Goal: Information Seeking & Learning: Find specific fact

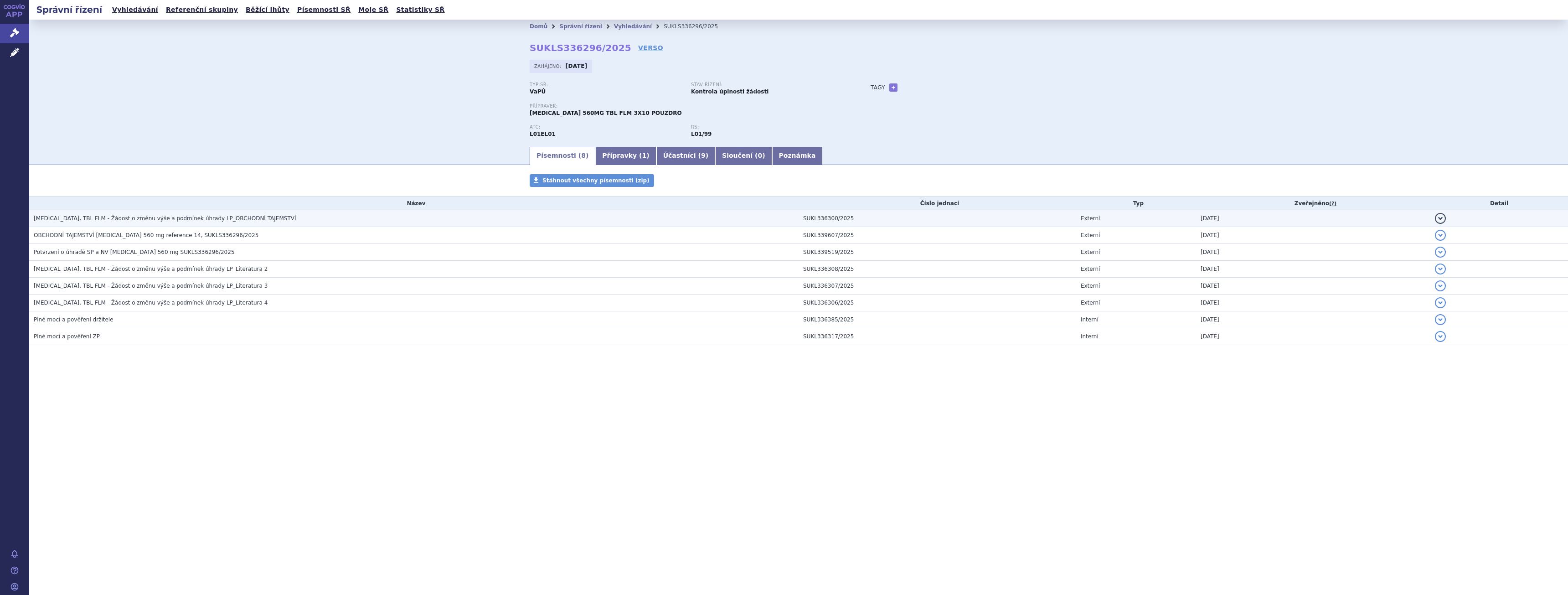
click at [234, 219] on span "[MEDICAL_DATA], TBL FLM - Žádost o změnu výše a podmínek úhrady LP_OBCHODNÍ TAJ…" at bounding box center [164, 218] width 262 height 6
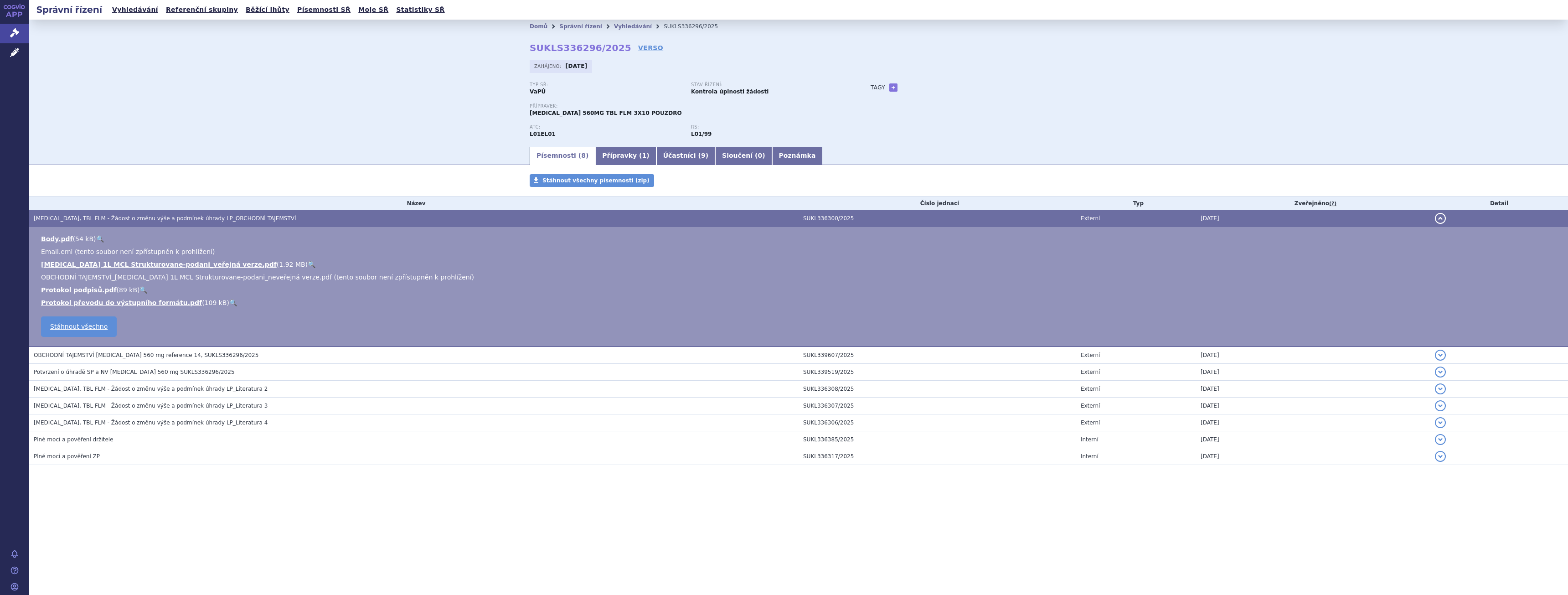
click at [307, 262] on link "🔍" at bounding box center [311, 264] width 8 height 7
click at [96, 239] on link "🔍" at bounding box center [100, 239] width 8 height 7
click at [152, 354] on span "OBCHODNÍ TAJEMSTVÍ [MEDICAL_DATA] 560 mg reference 14, SUKLS336296/2025" at bounding box center [145, 355] width 225 height 6
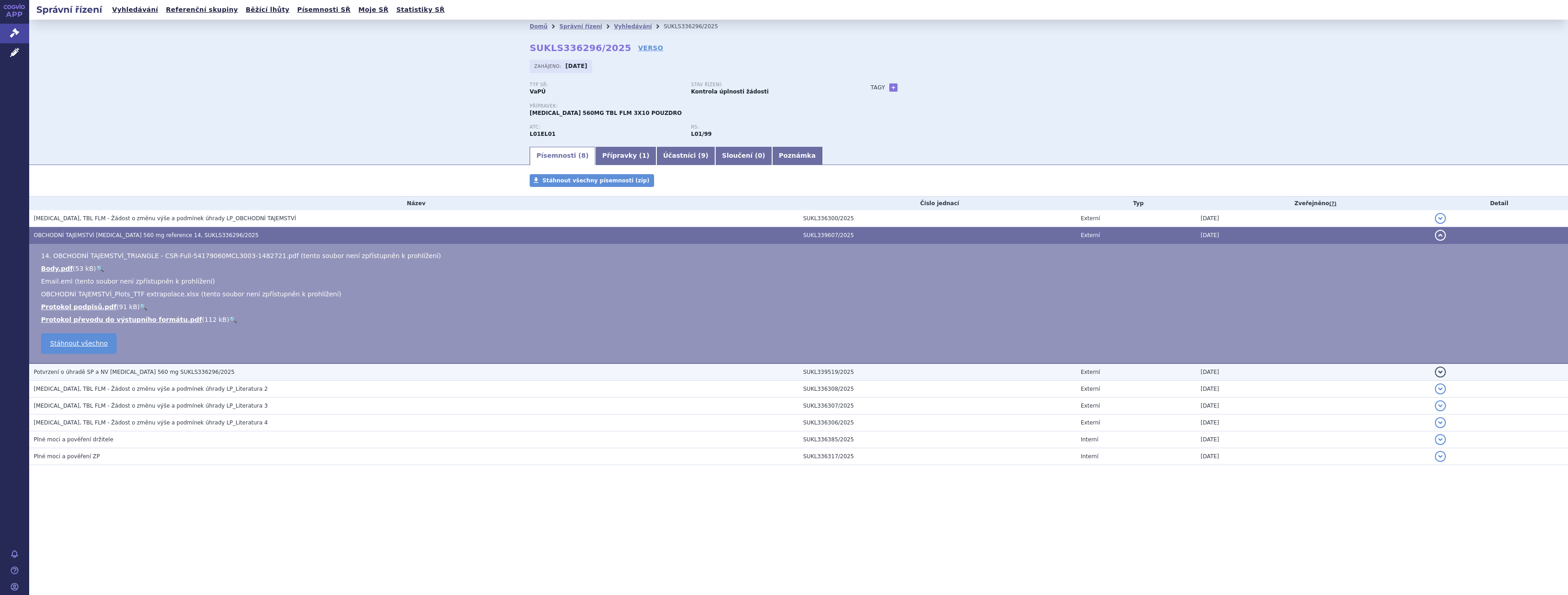
click at [150, 375] on span "Potvrzení o úhradě SP a NV [MEDICAL_DATA] 560 mg SUKLS336296/2025" at bounding box center [134, 372] width 201 height 6
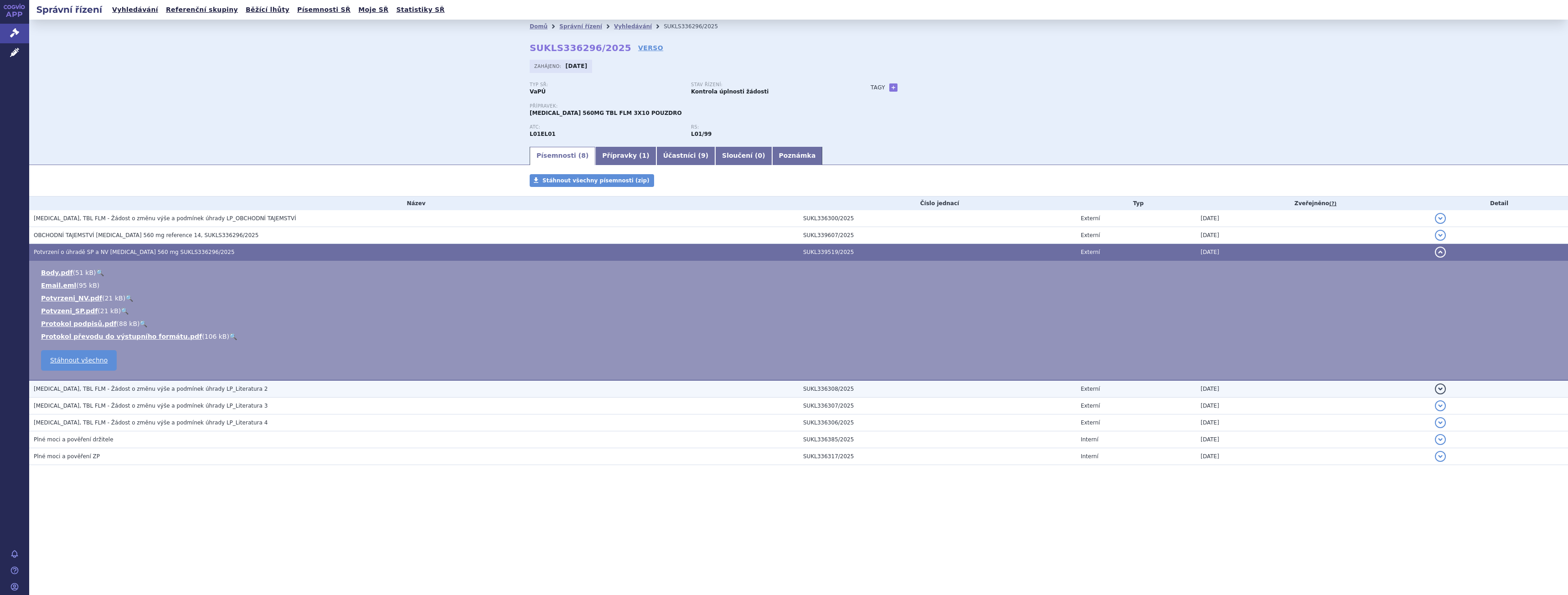
click at [150, 393] on h3 "[MEDICAL_DATA], TBL FLM - Žádost o změnu výše a podmínek úhrady LP_Literatura 2" at bounding box center [416, 389] width 765 height 9
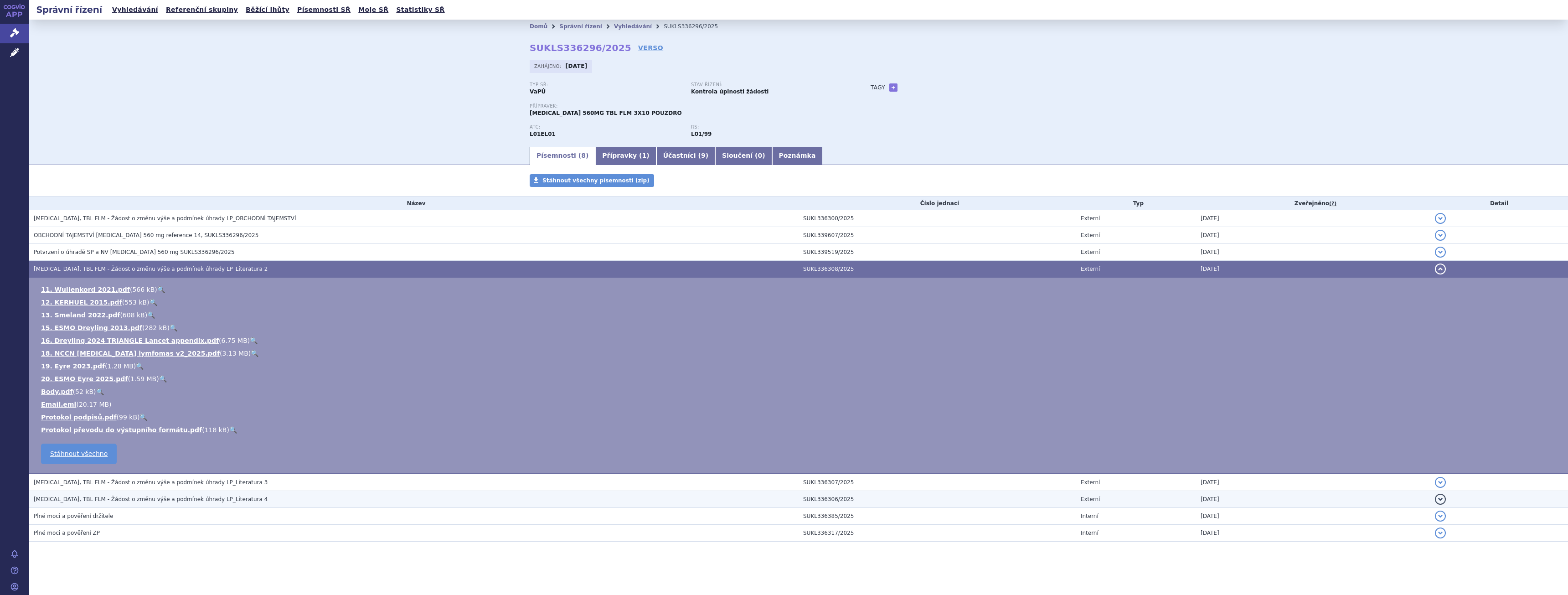
click at [170, 493] on td "[MEDICAL_DATA], TBL FLM - Žádost o změnu výše a podmínek úhrady LP_Literatura 4" at bounding box center [414, 499] width 769 height 17
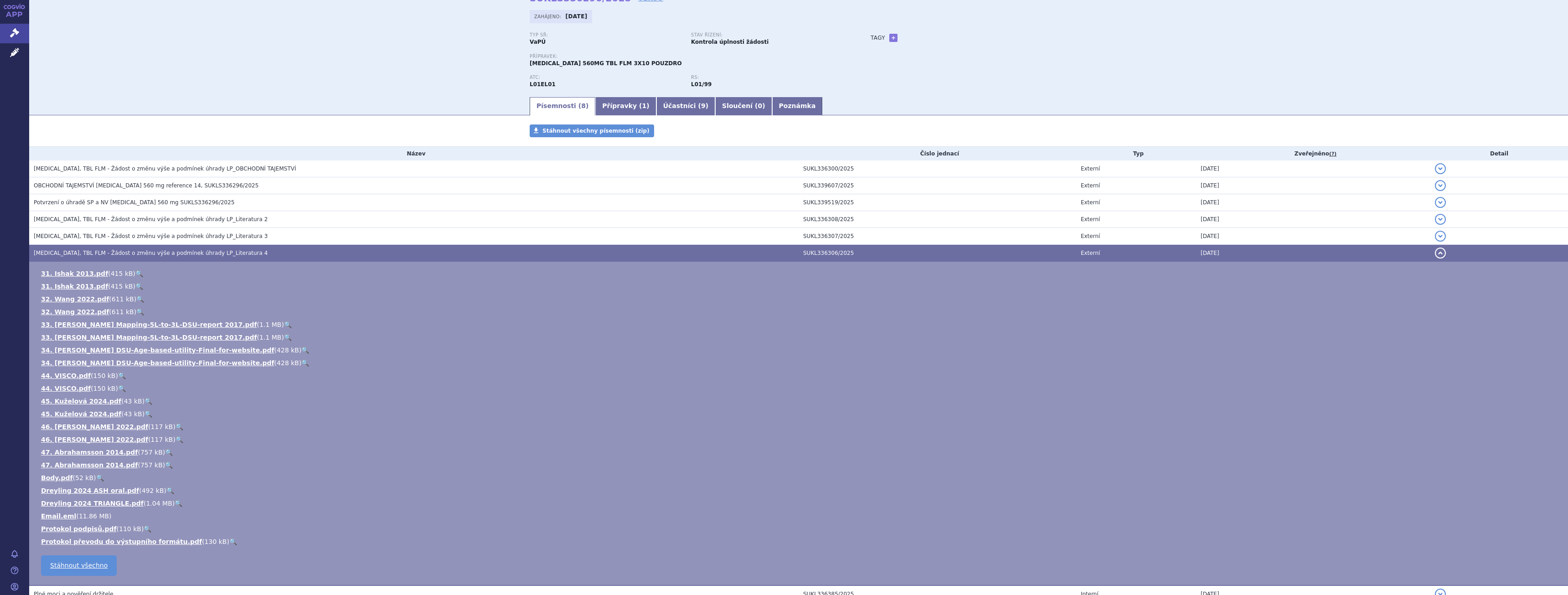
scroll to position [129, 0]
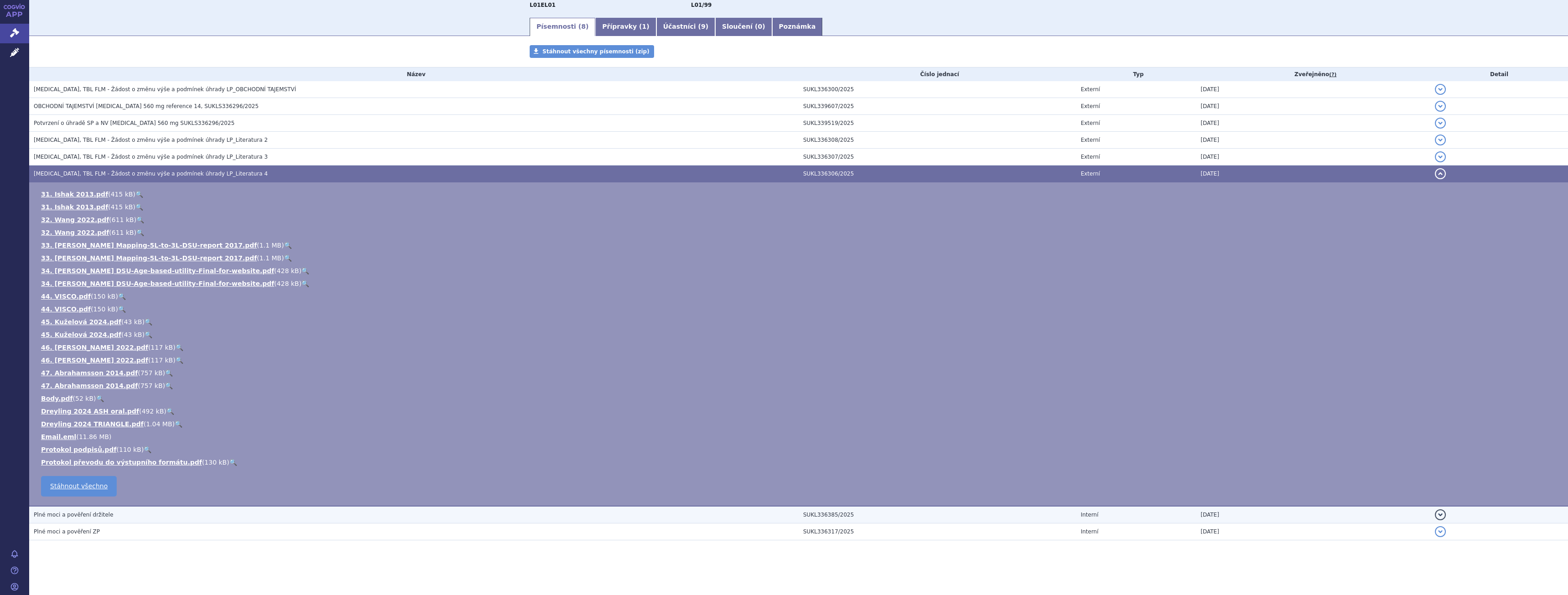
click at [164, 520] on td "Plné moci a pověření držitele" at bounding box center [414, 515] width 769 height 17
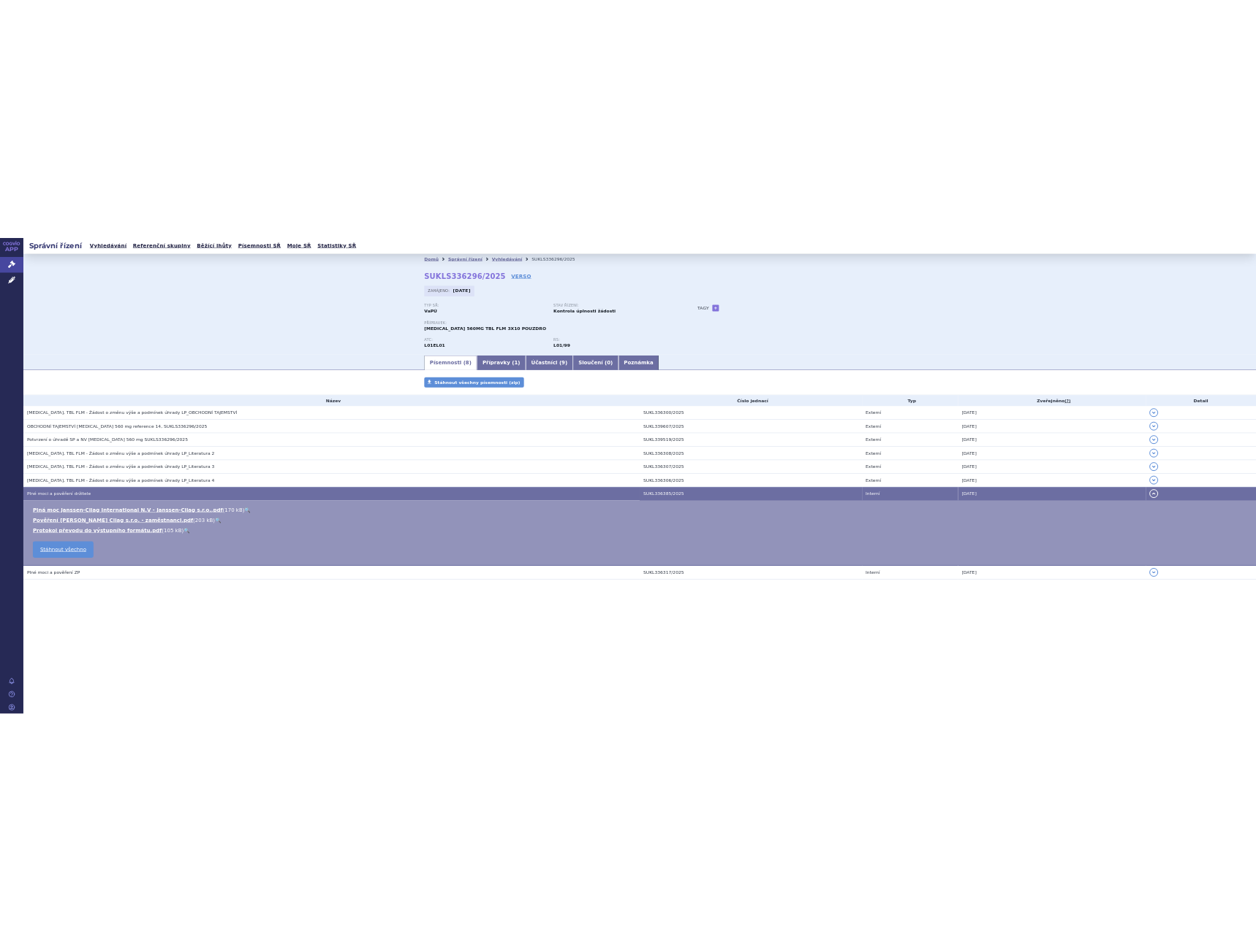
scroll to position [0, 0]
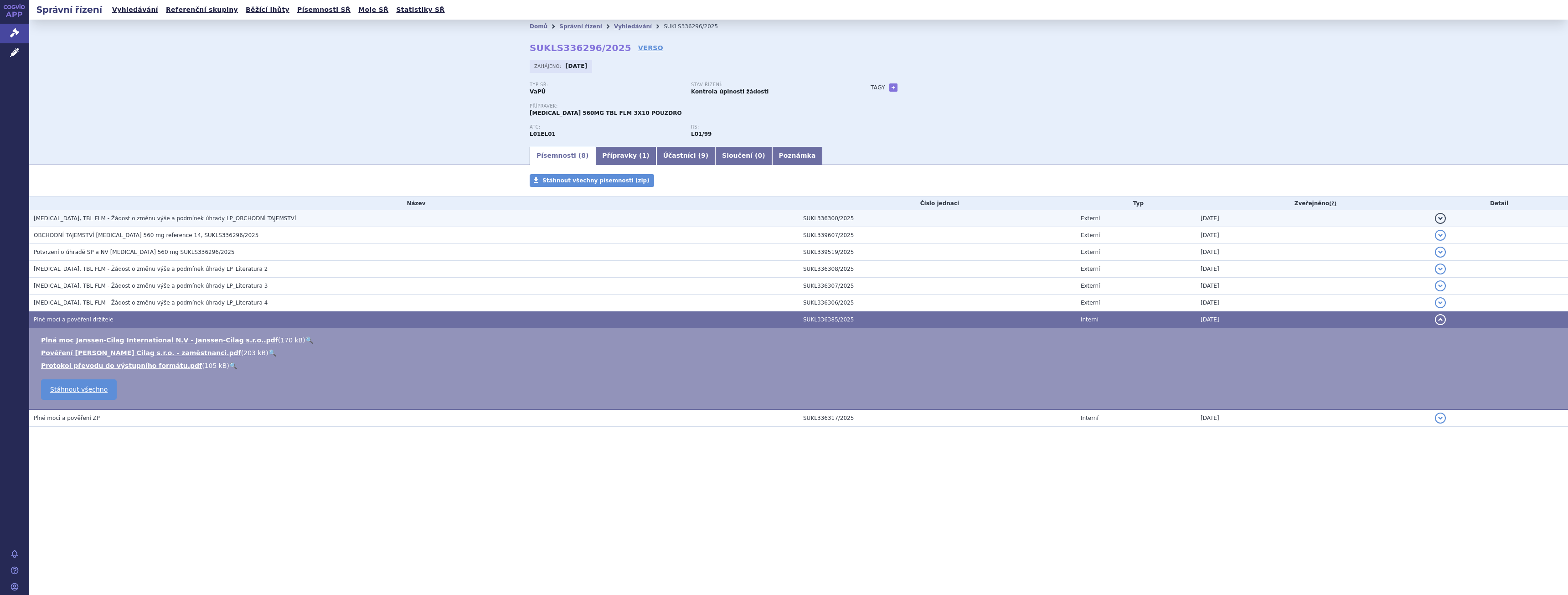
click at [191, 226] on td "[MEDICAL_DATA], TBL FLM - Žádost o změnu výše a podmínek úhrady LP_OBCHODNÍ TAJ…" at bounding box center [414, 219] width 769 height 17
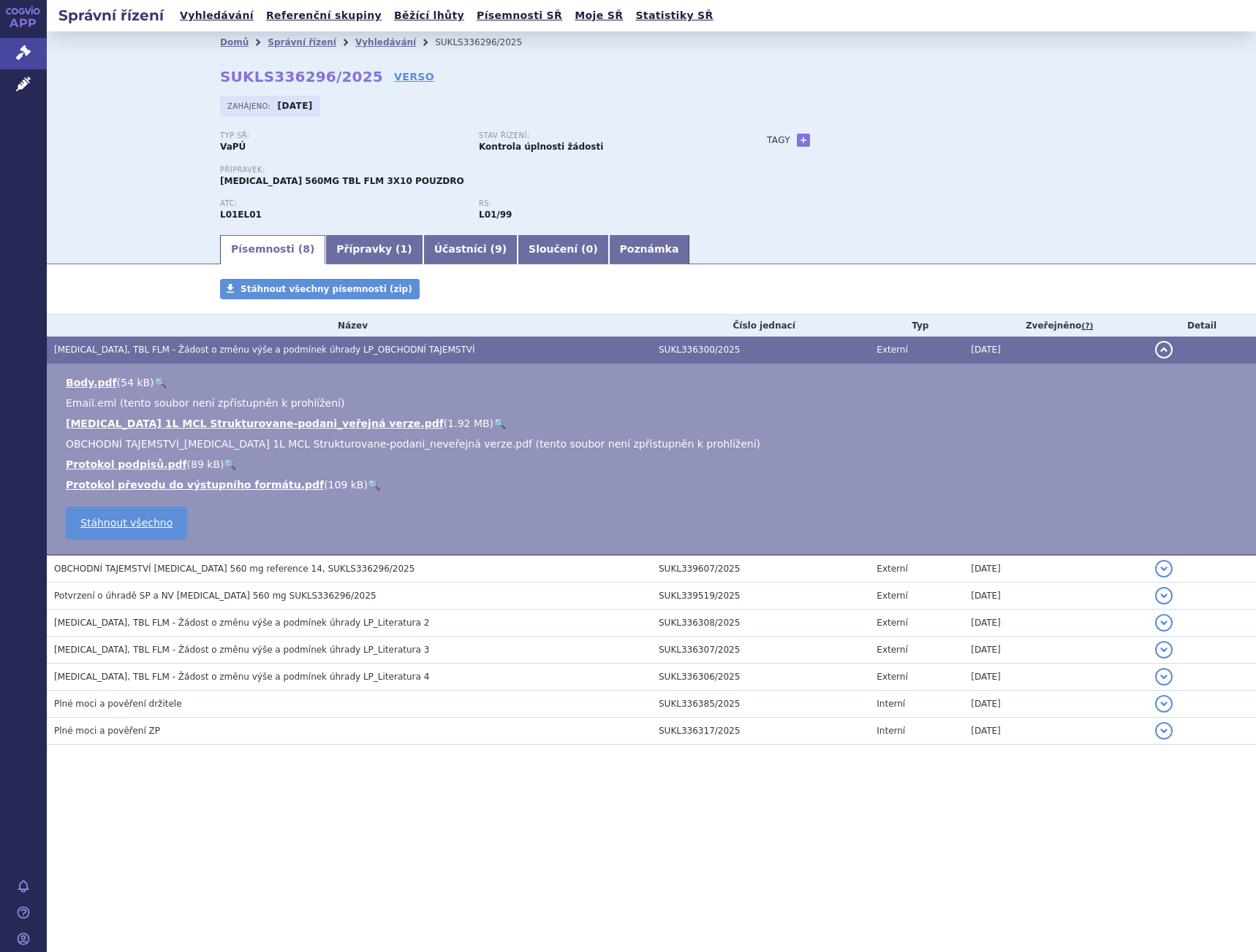
click at [353, 179] on span "[MEDICAL_DATA] 560MG TBL FLM 3X10 POUZDRO" at bounding box center [342, 180] width 244 height 10
click at [364, 240] on link "Přípravky ( 1 )" at bounding box center [374, 250] width 98 height 29
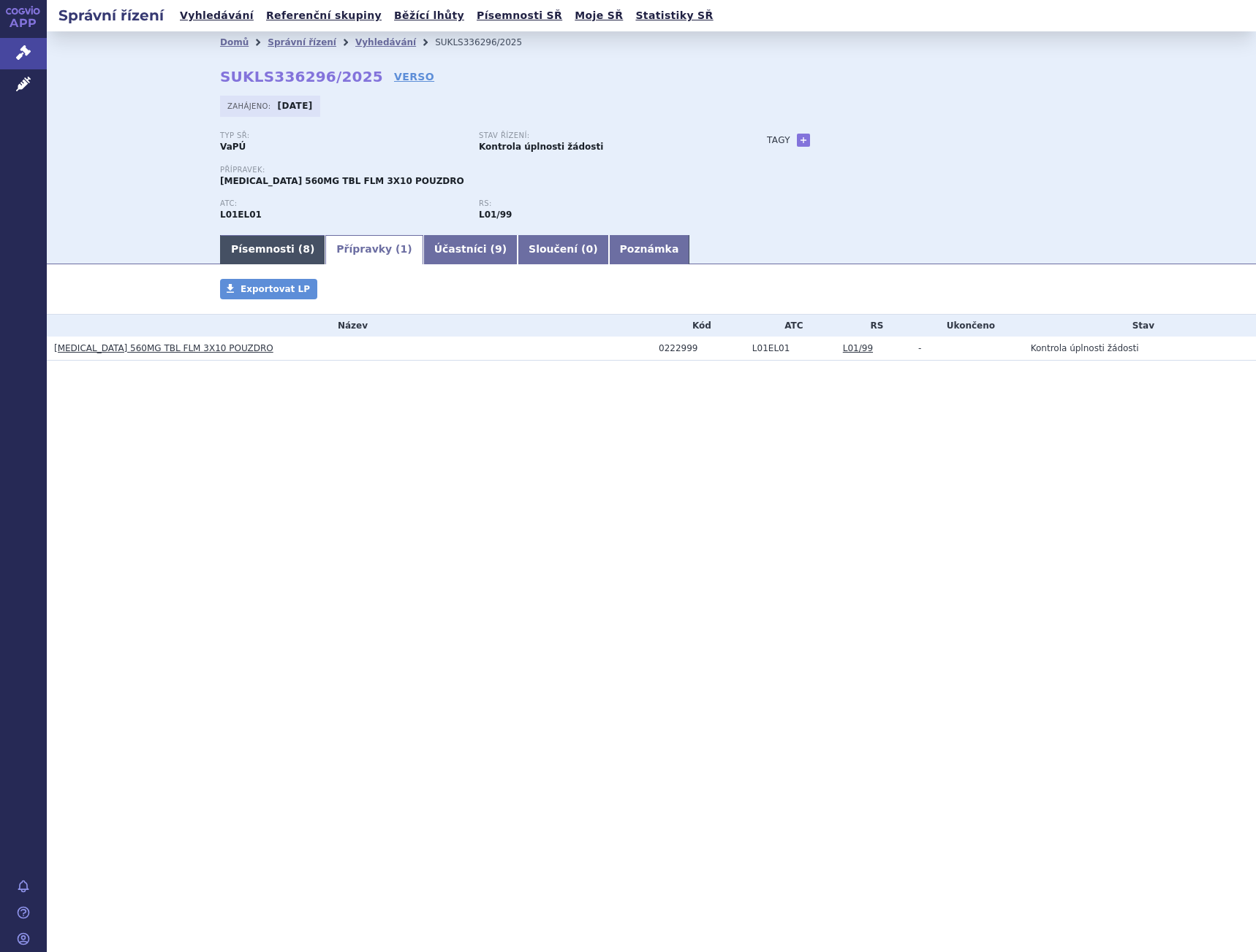
click at [282, 252] on link "Písemnosti ( 8 )" at bounding box center [272, 250] width 105 height 29
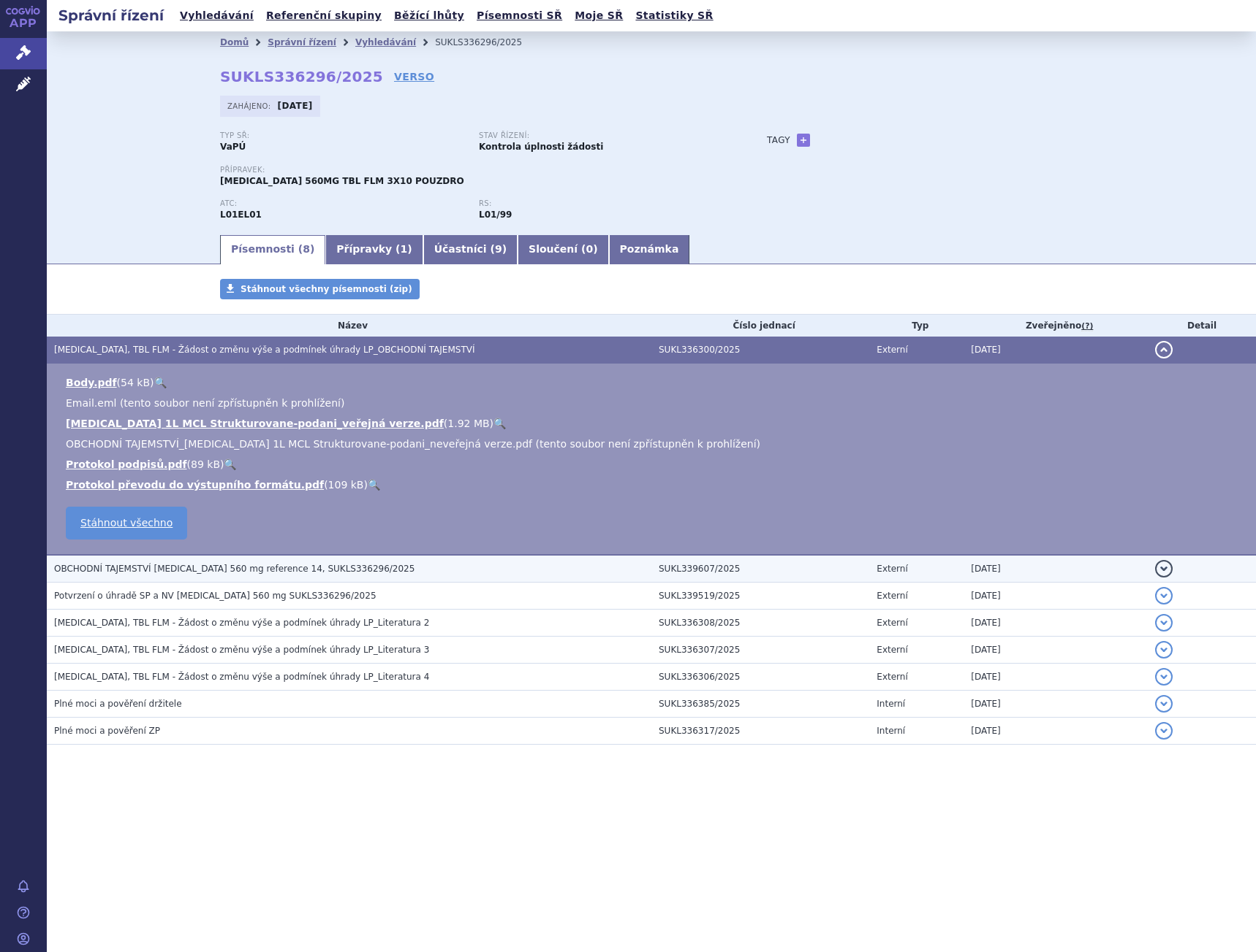
click at [321, 575] on span "OBCHODNÍ TAJEMSTVÍ [MEDICAL_DATA] 560 mg reference 14, SUKLS336296/2025" at bounding box center [233, 569] width 360 height 10
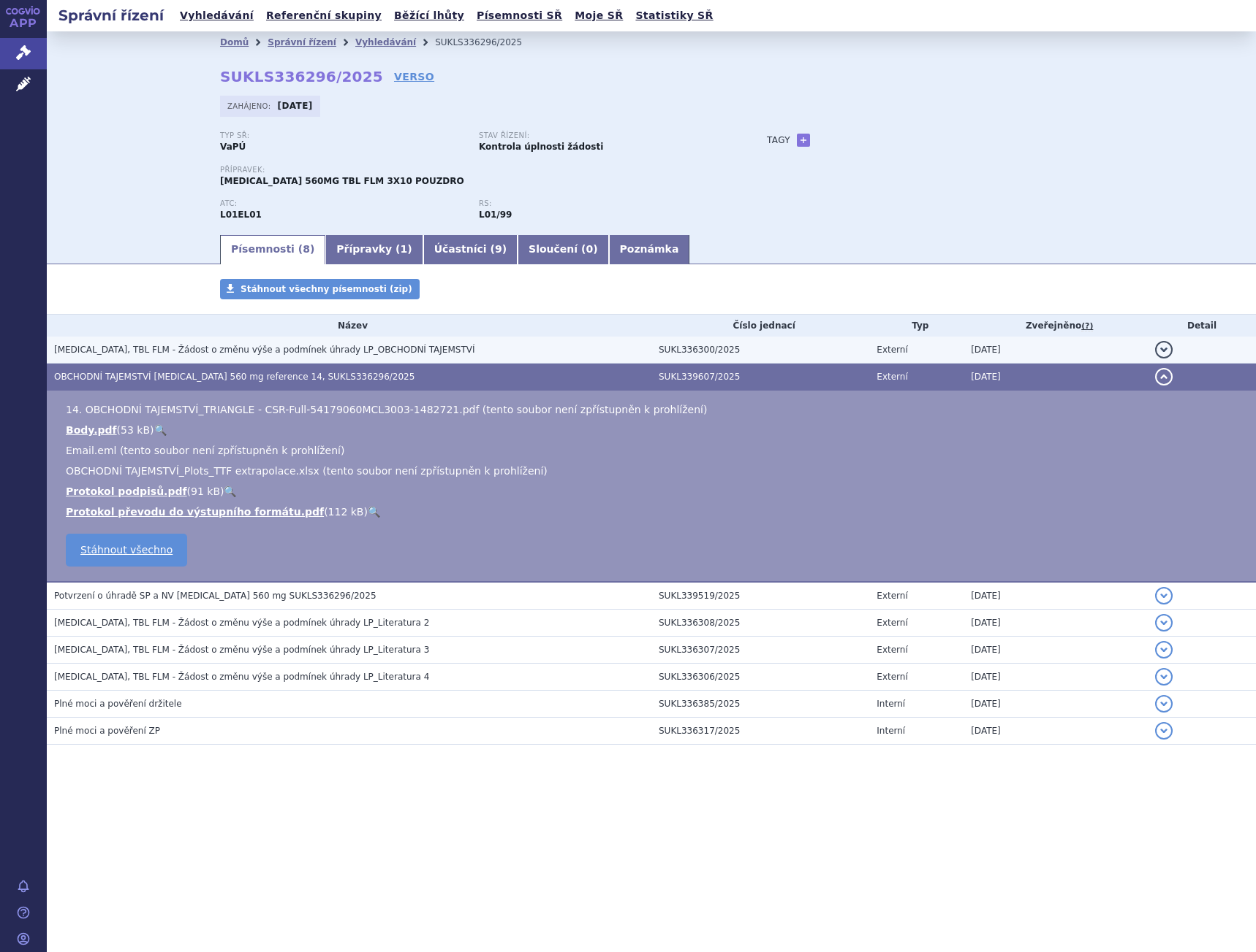
click at [287, 357] on h3 "[MEDICAL_DATA], TBL FLM - Žádost o změnu výše a podmínek úhrady LP_OBCHODNÍ TAJ…" at bounding box center [352, 349] width 597 height 15
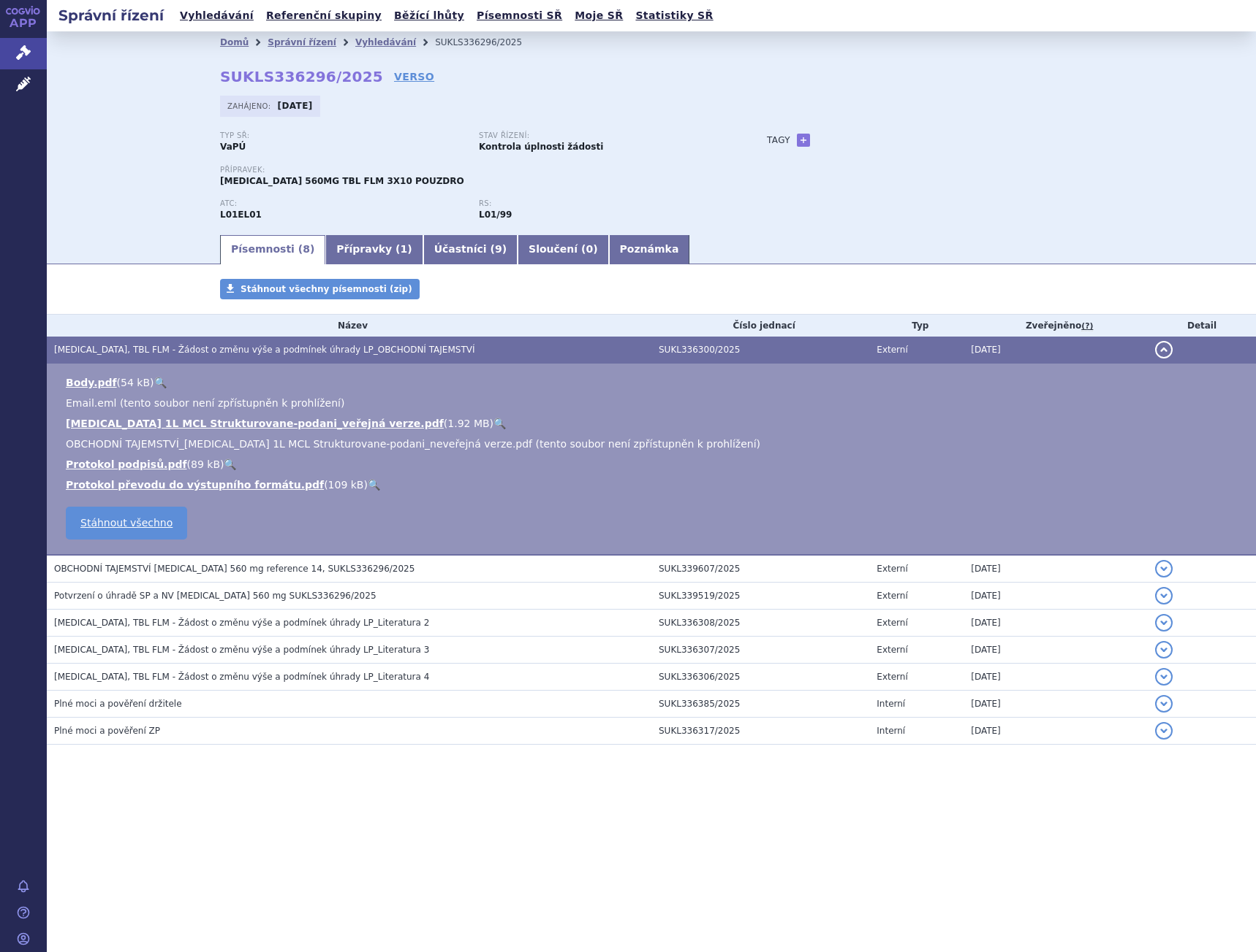
click at [331, 183] on span "[MEDICAL_DATA] 560MG TBL FLM 3X10 POUZDRO" at bounding box center [342, 180] width 244 height 10
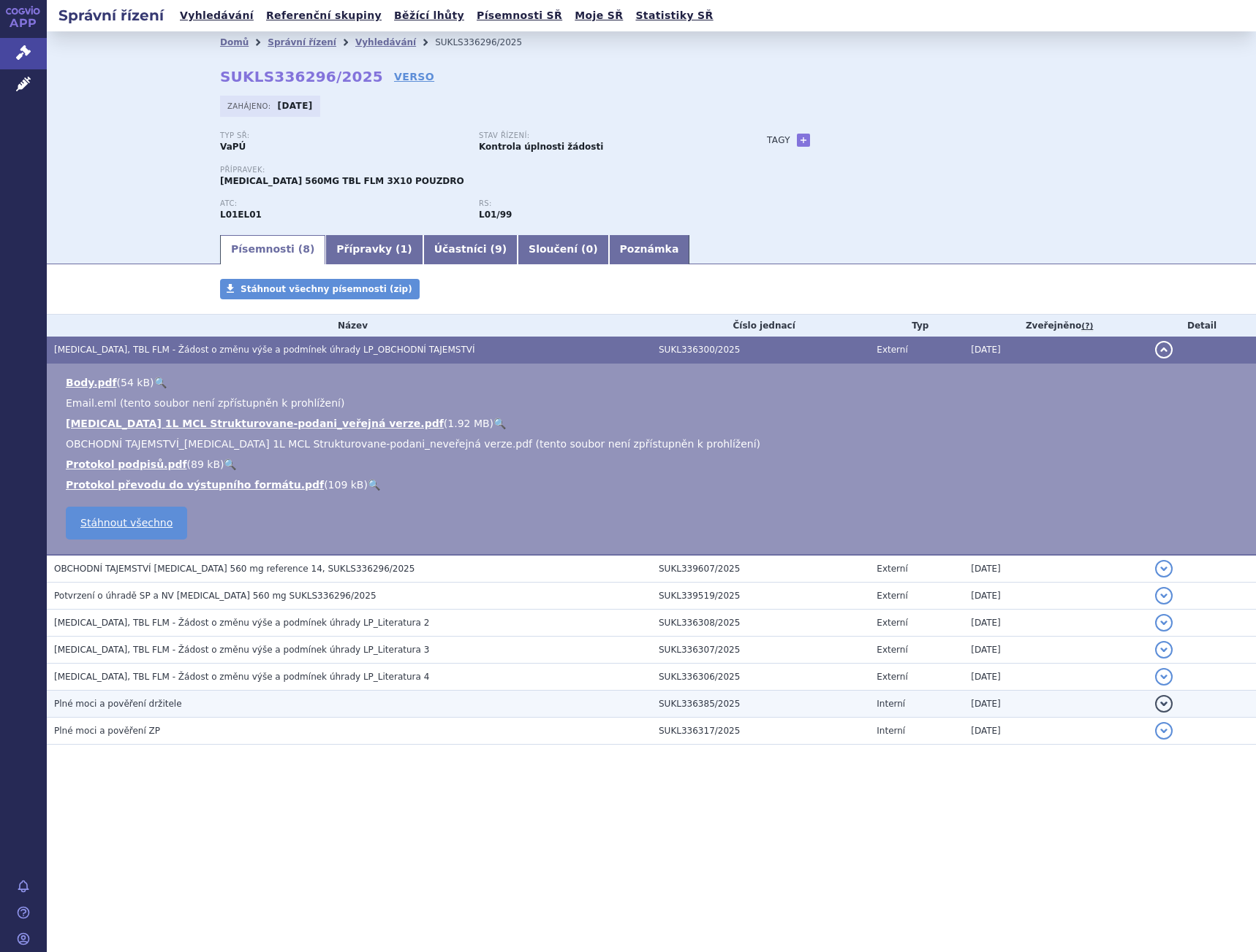
click at [169, 710] on h3 "Plné moci a pověření držitele" at bounding box center [352, 703] width 597 height 15
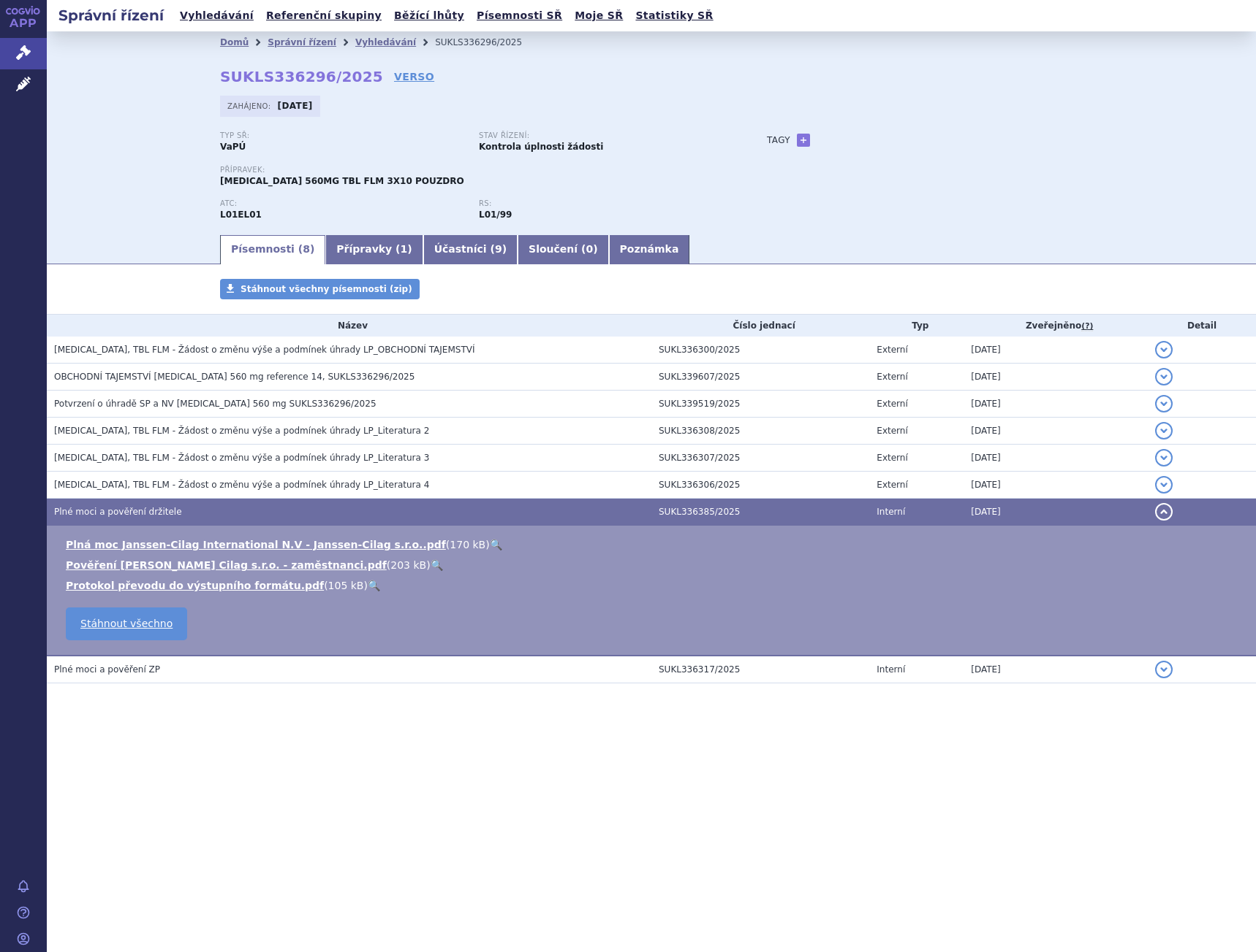
click at [490, 543] on link "🔍" at bounding box center [496, 545] width 13 height 12
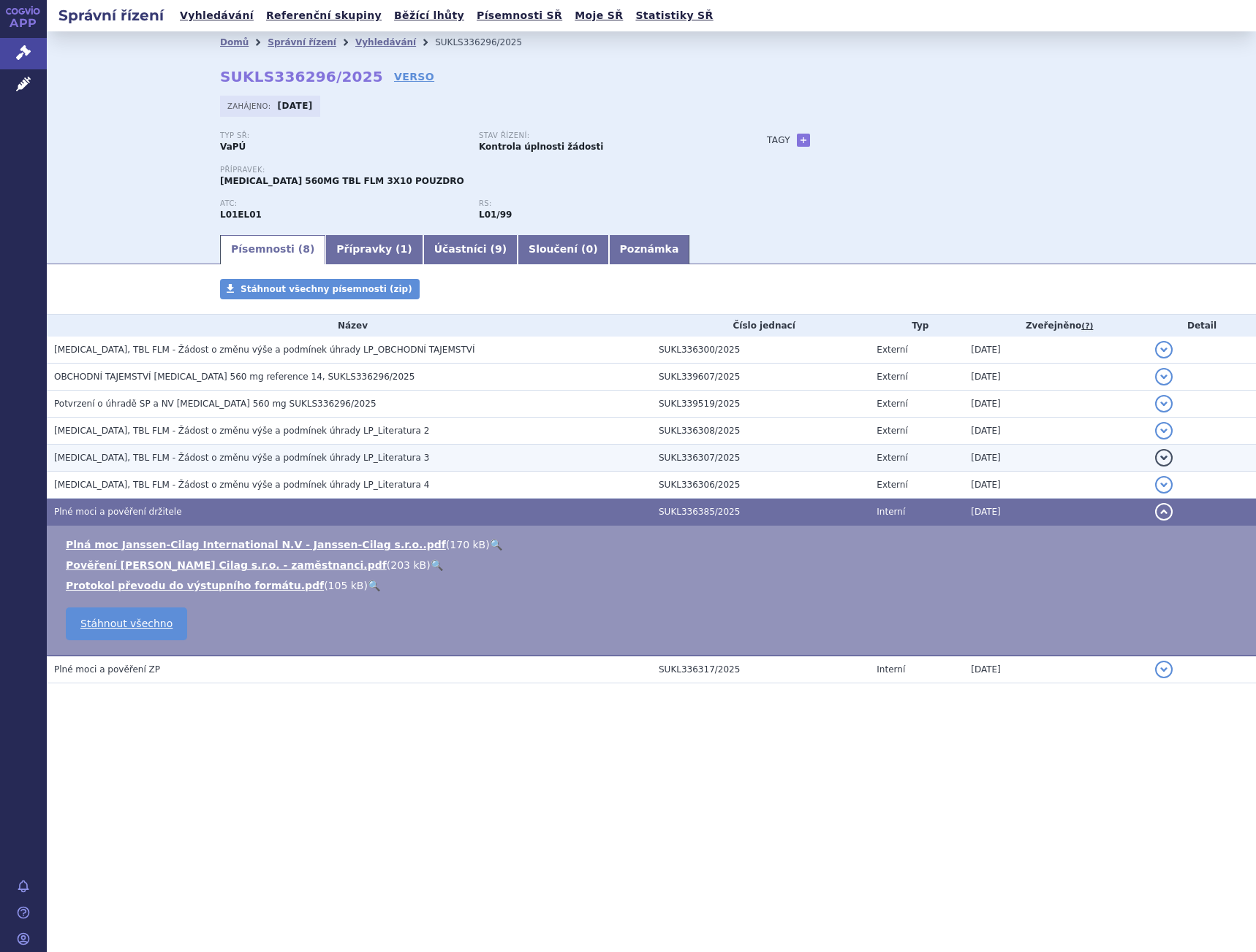
click at [225, 470] on td "[MEDICAL_DATA], TBL FLM - Žádost o změnu výše a podmínek úhrady LP_Literatura 3" at bounding box center [348, 458] width 604 height 27
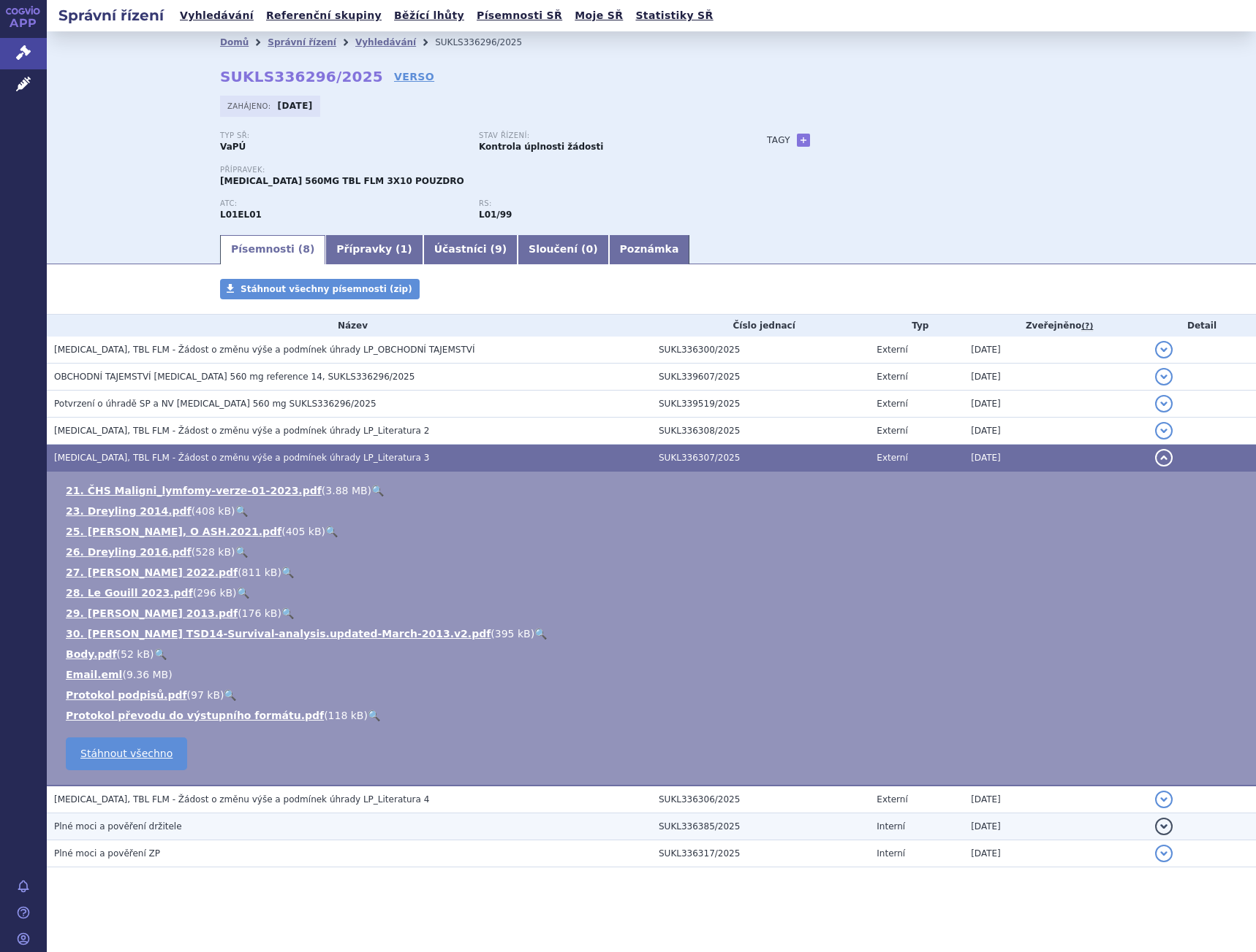
click at [235, 824] on h3 "Plné moci a pověření držitele" at bounding box center [352, 826] width 597 height 15
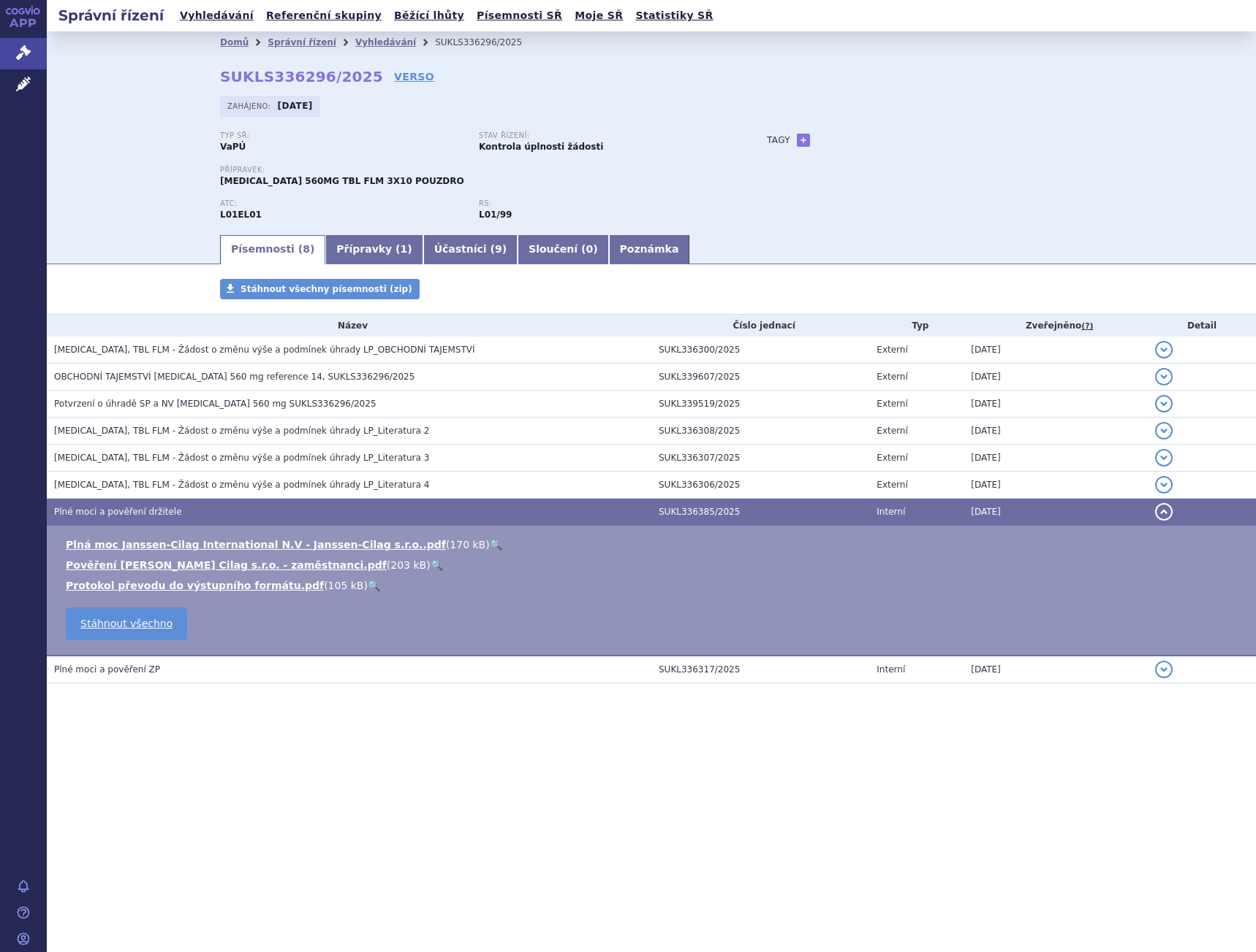
click at [430, 563] on link "🔍" at bounding box center [436, 566] width 13 height 12
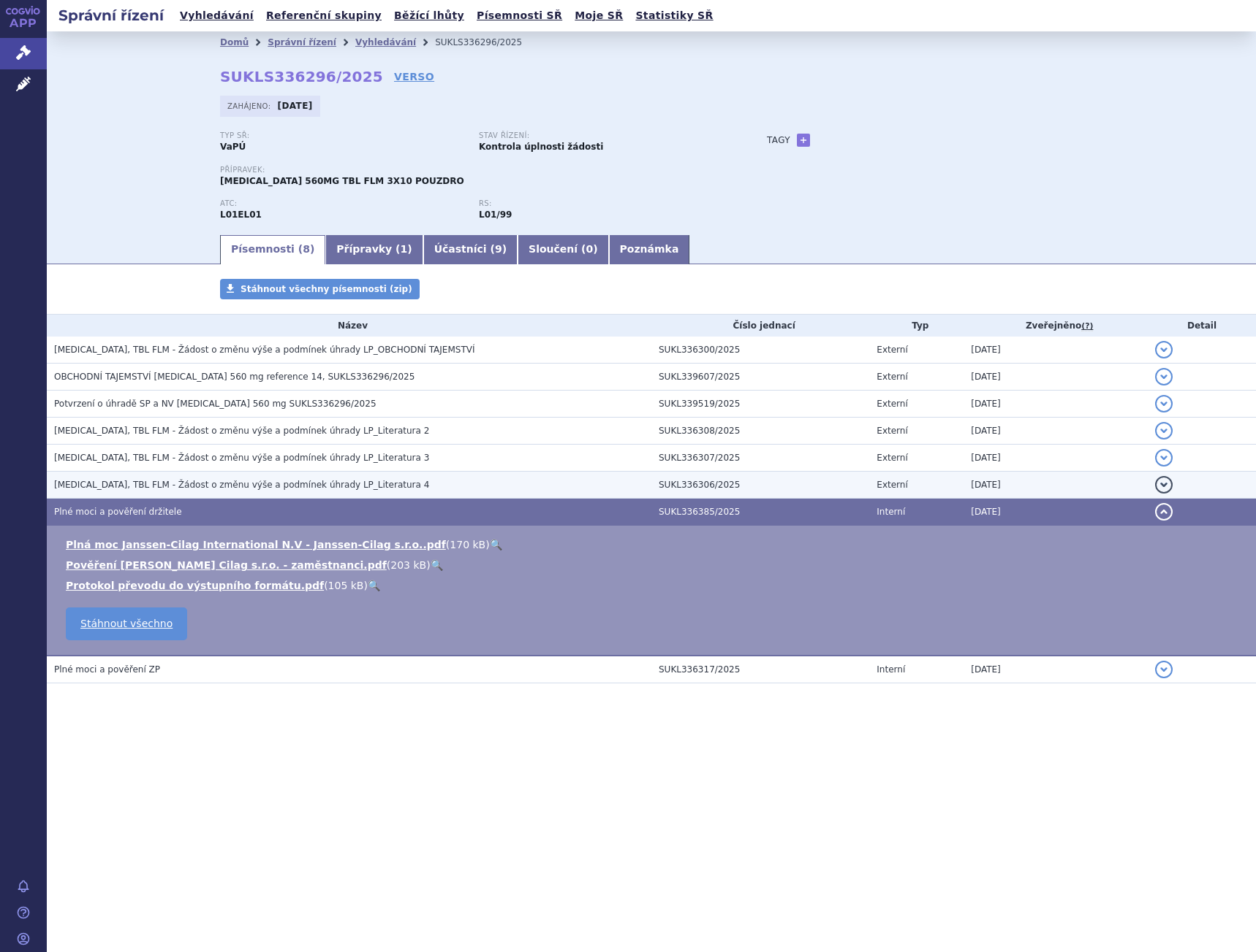
click at [164, 487] on span "[MEDICAL_DATA], TBL FLM - Žádost o změnu výše a podmínek úhrady LP_Literatura 4" at bounding box center [241, 485] width 375 height 10
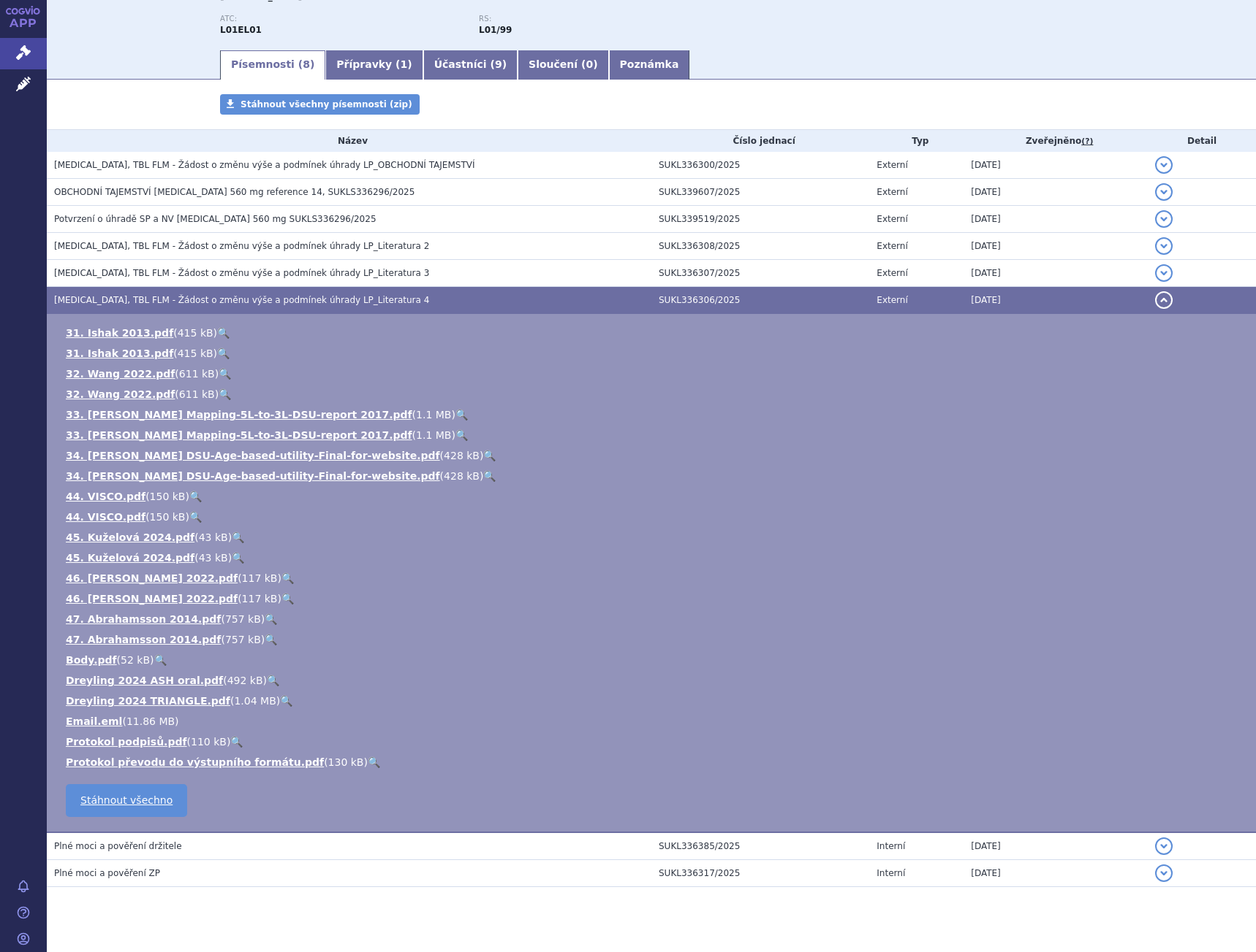
scroll to position [208, 0]
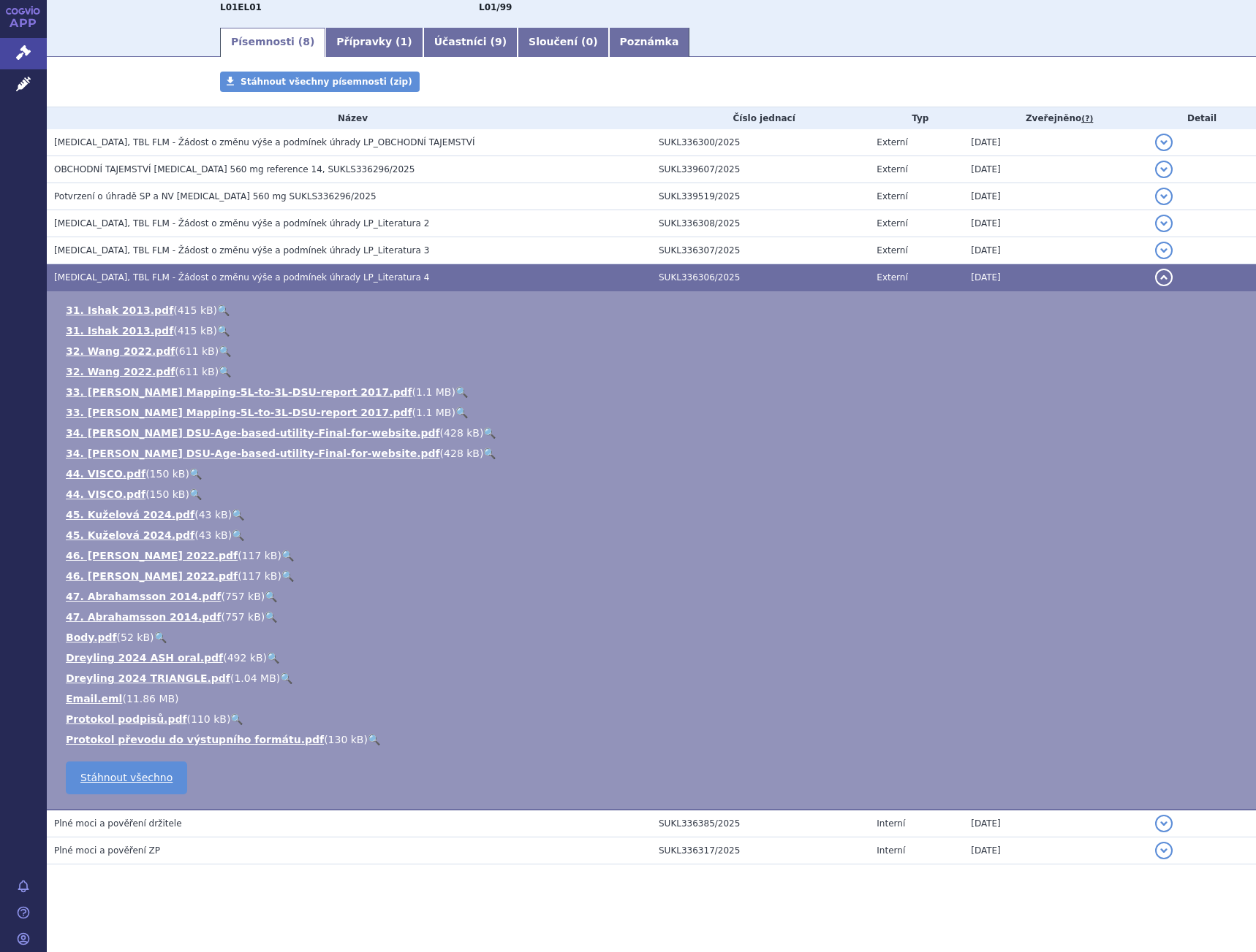
click at [154, 635] on link "🔍" at bounding box center [160, 638] width 13 height 12
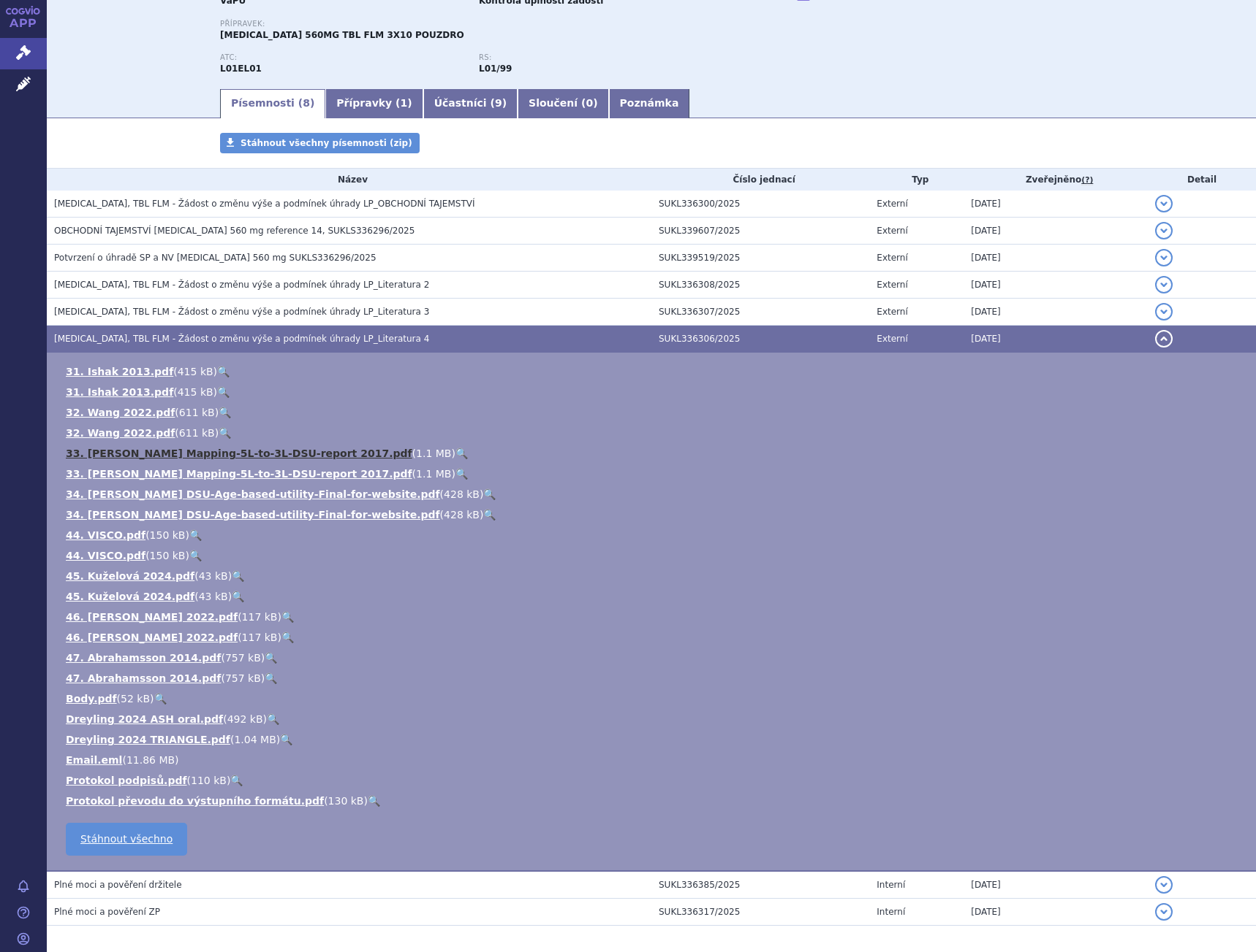
scroll to position [0, 0]
